Goal: Task Accomplishment & Management: Manage account settings

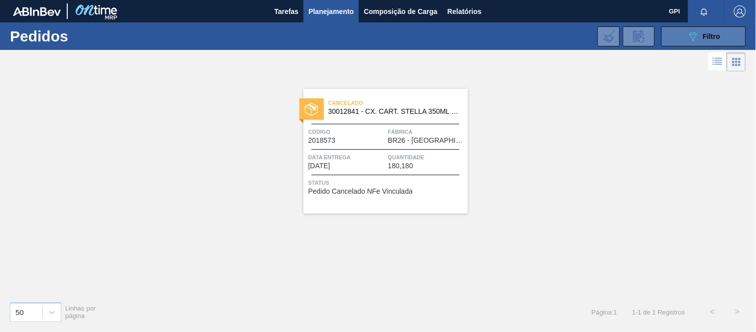
drag, startPoint x: 673, startPoint y: 28, endPoint x: 656, endPoint y: 65, distance: 40.1
click at [676, 32] on button "089F7B8B-B2A5-4AFE-B5C0-19BA573D28AC Filtro" at bounding box center [704, 36] width 85 height 20
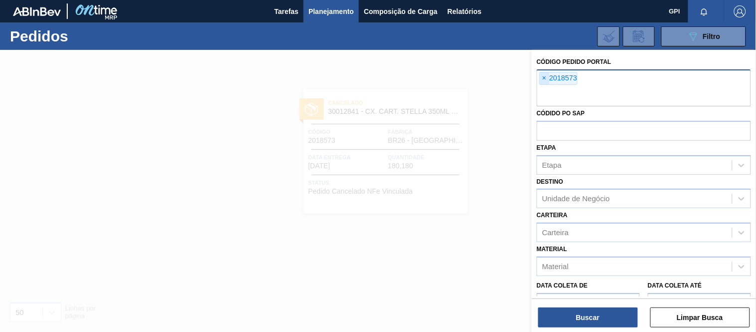
click at [547, 77] on span "×" at bounding box center [544, 78] width 9 height 12
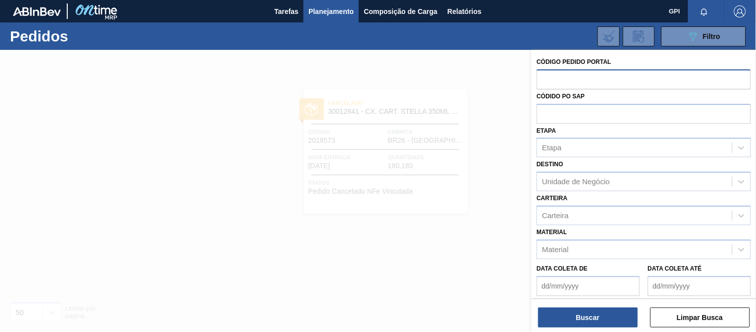
paste input "text"
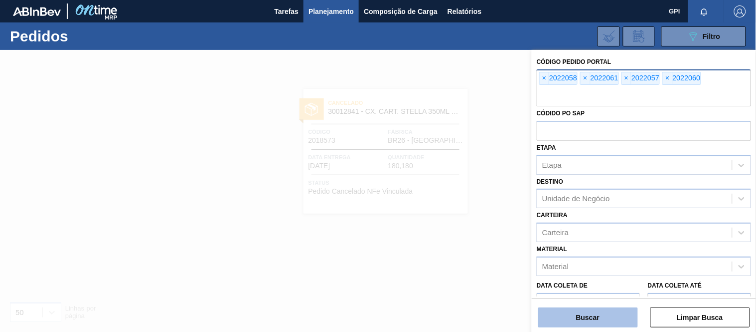
click at [587, 313] on button "Buscar" at bounding box center [588, 317] width 100 height 20
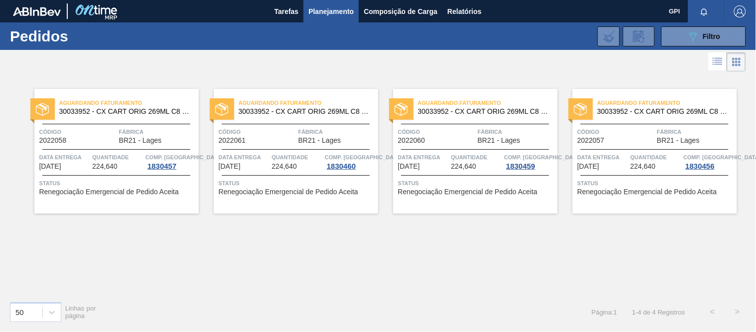
click at [125, 122] on div "Aguardando Faturamento 30033952 - CX CART ORIG 269ML C8 GPI NIV24 Código 202205…" at bounding box center [116, 151] width 165 height 125
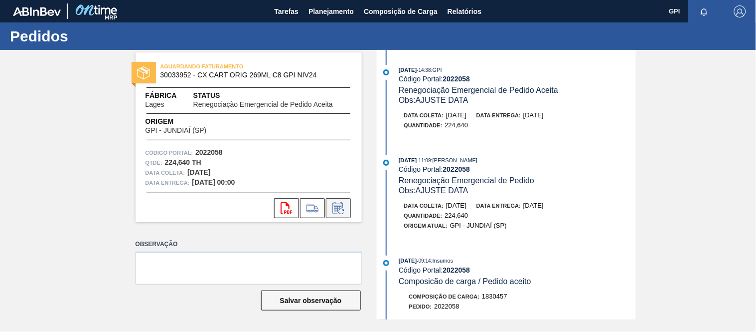
click at [342, 205] on icon at bounding box center [339, 208] width 16 height 12
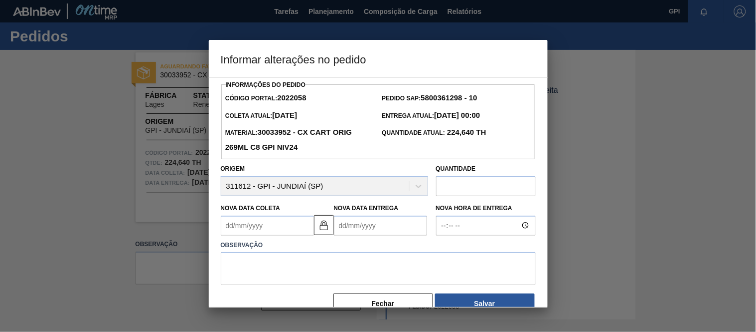
click at [284, 231] on Coleta2022058 "Nova Data Coleta" at bounding box center [267, 225] width 93 height 20
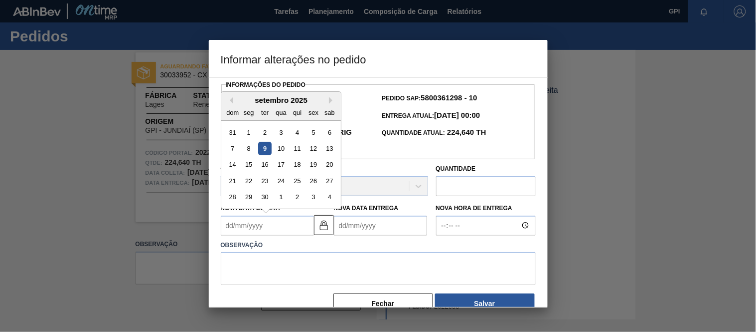
type Coleta2022058 "2"
type Entrega2022058 "[DATE]"
type Coleta2022058 "29"
type Entrega2022058 "02/10/2025"
click at [248, 196] on div "29" at bounding box center [248, 196] width 13 height 13
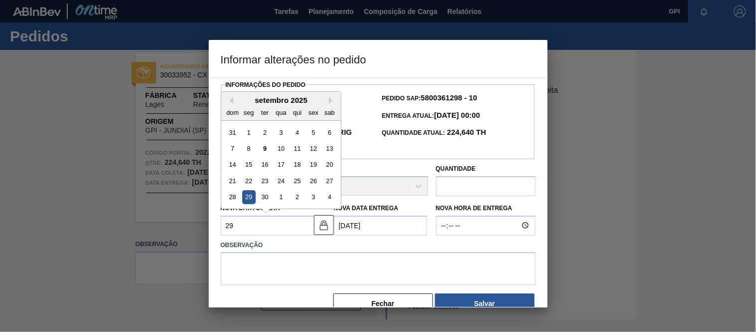
type Coleta2022058 "29/09/2025"
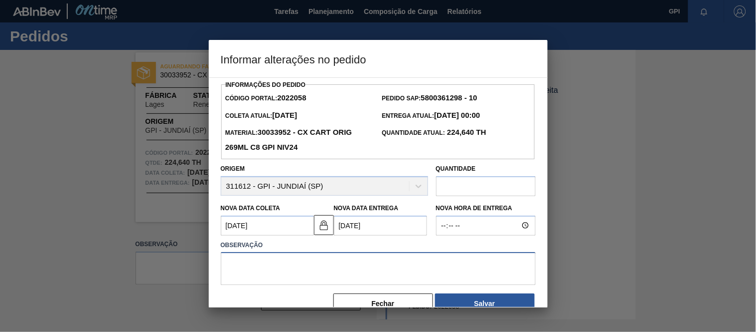
click at [252, 273] on textarea at bounding box center [378, 268] width 315 height 33
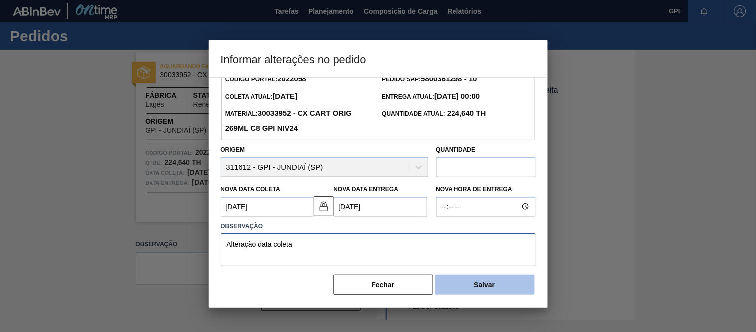
scroll to position [22, 0]
drag, startPoint x: 341, startPoint y: 249, endPoint x: 174, endPoint y: 239, distance: 166.3
click at [171, 240] on div "Informar alterações no pedido Informações do Pedido Código Portal: 2022058 Pedi…" at bounding box center [378, 166] width 756 height 332
type textarea "Alteração data coleta"
click at [496, 286] on button "Salvar" at bounding box center [485, 284] width 100 height 20
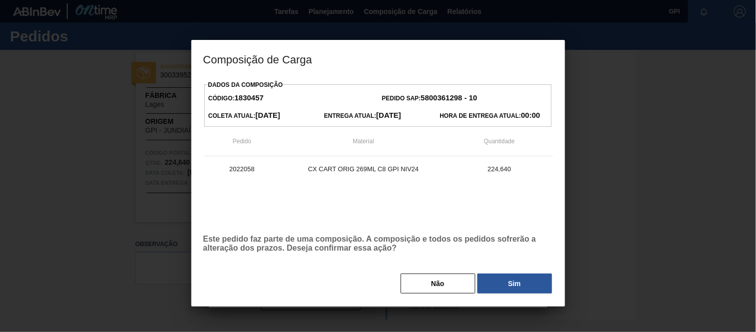
click at [515, 273] on div "Não Sim" at bounding box center [378, 283] width 350 height 22
click at [517, 288] on button "Sim" at bounding box center [515, 283] width 75 height 20
